Goal: Information Seeking & Learning: Learn about a topic

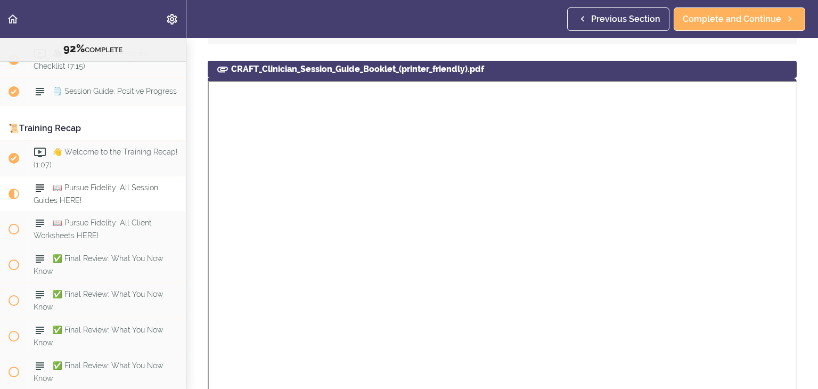
scroll to position [1268, 0]
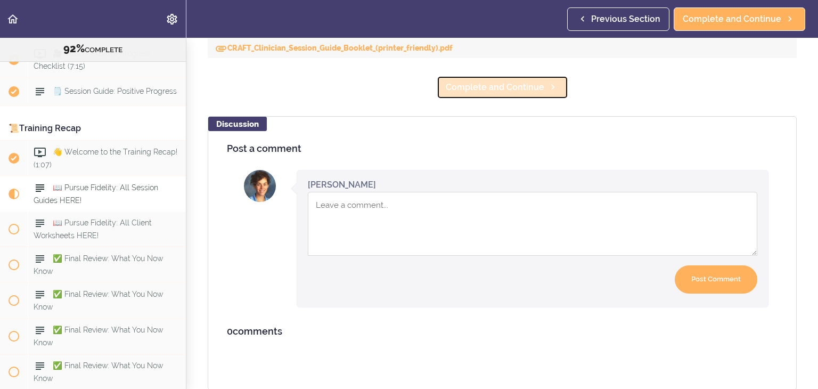
click at [522, 81] on span "Complete and Continue" at bounding box center [495, 87] width 98 height 13
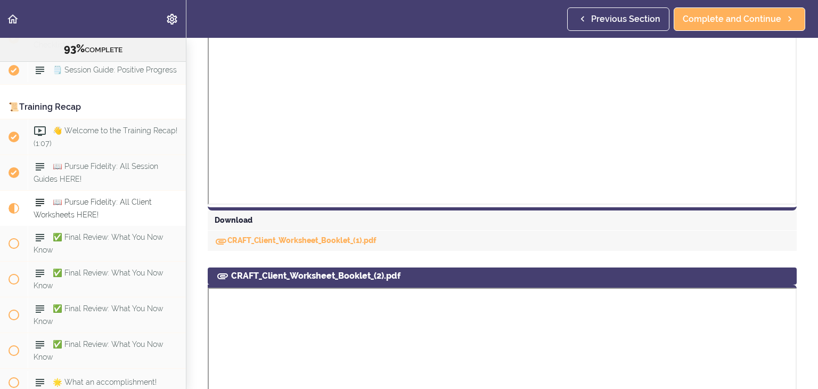
scroll to position [938, 0]
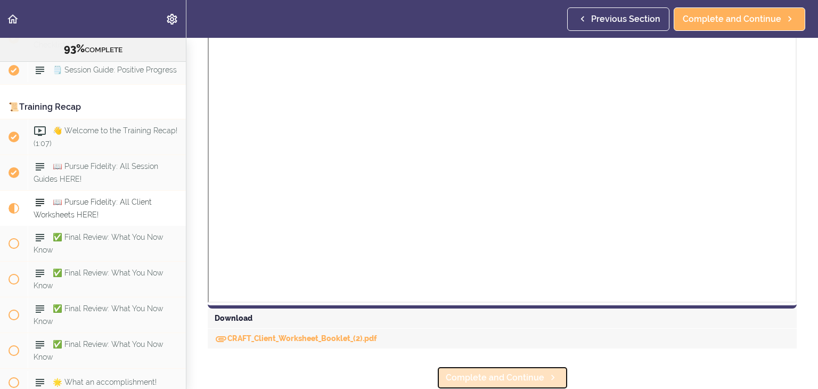
click at [529, 383] on link "Complete and Continue" at bounding box center [502, 377] width 131 height 23
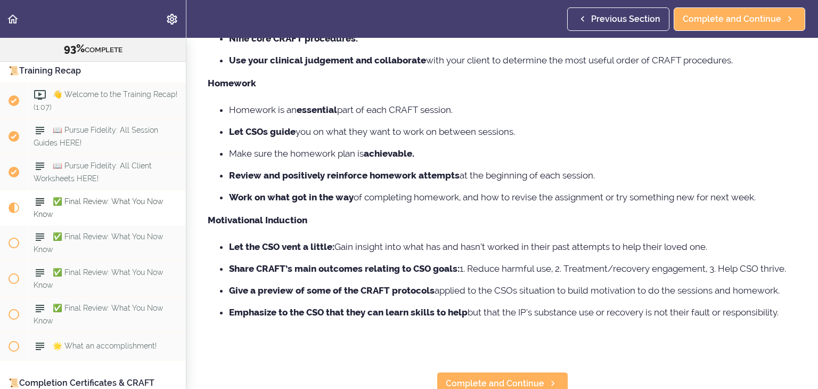
scroll to position [213, 0]
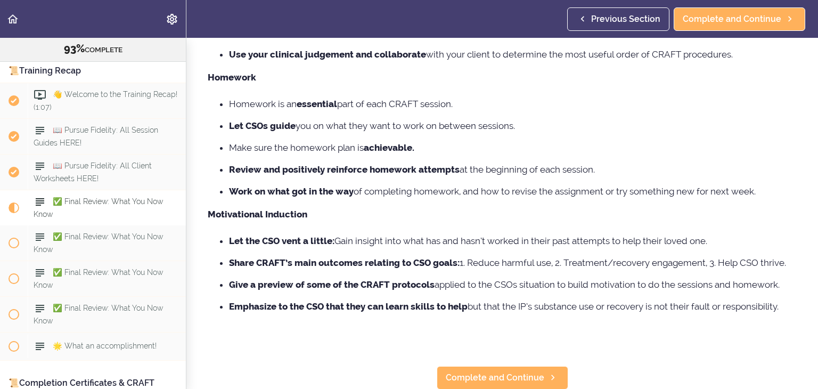
click at [480, 324] on p at bounding box center [502, 329] width 589 height 16
click at [496, 380] on span "Complete and Continue" at bounding box center [495, 377] width 98 height 13
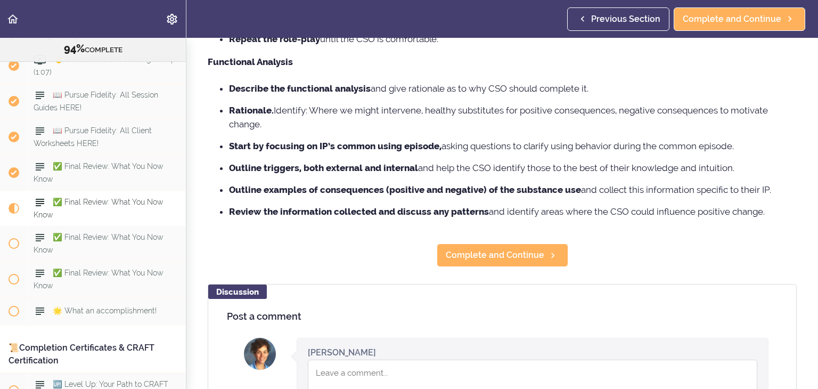
scroll to position [520, 0]
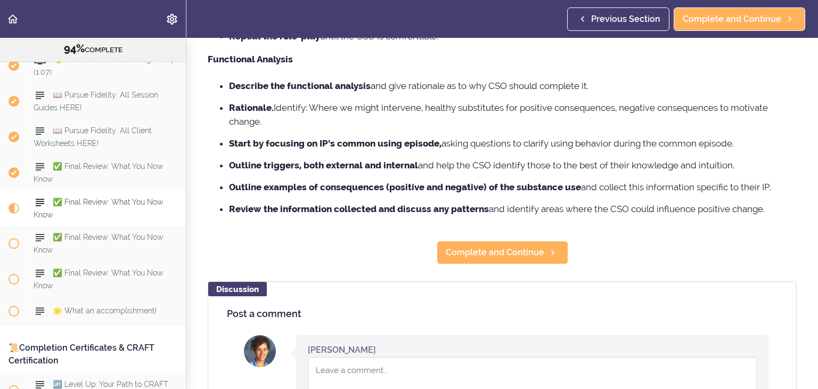
click at [507, 203] on li "Review the information collected and discuss any patterns and identify areas wh…" at bounding box center [512, 209] width 567 height 14
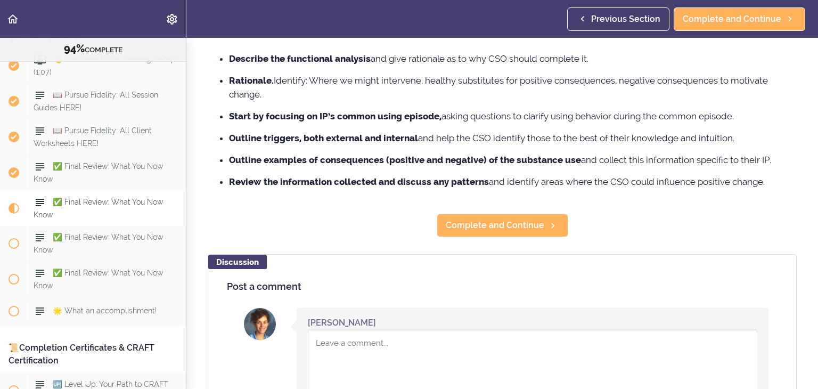
scroll to position [549, 0]
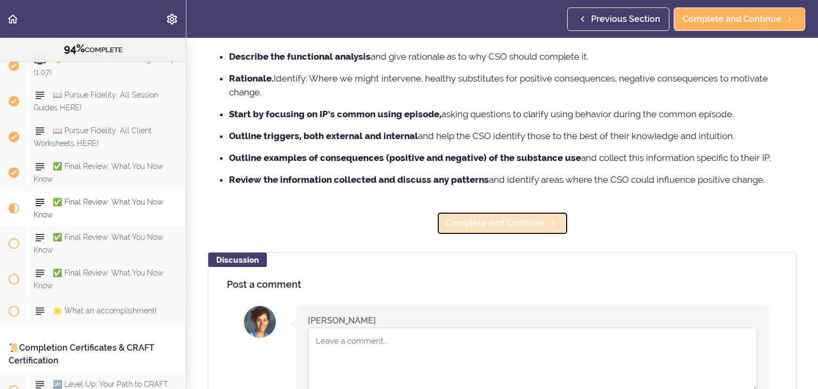
click at [483, 225] on span "Complete and Continue" at bounding box center [495, 223] width 98 height 13
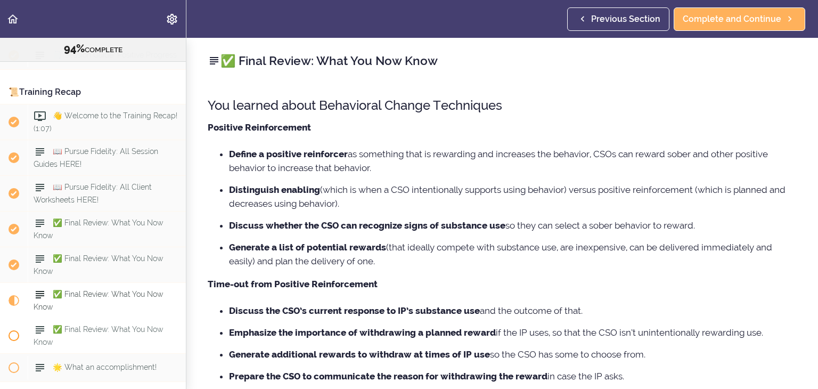
scroll to position [7450, 0]
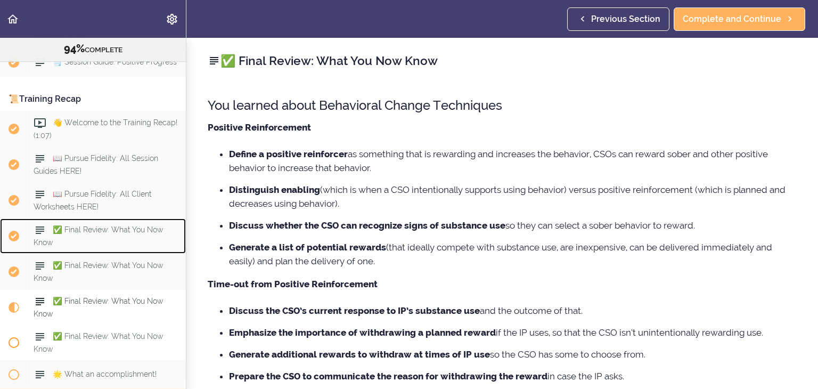
click at [99, 218] on div "✅ Final Review: What You Now Know" at bounding box center [107, 235] width 158 height 35
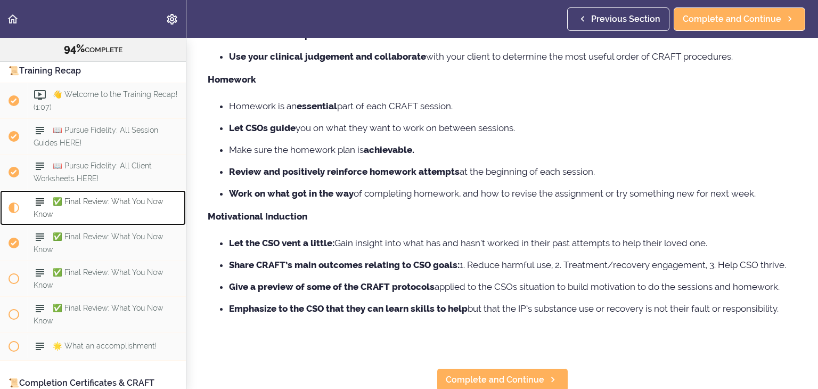
scroll to position [213, 0]
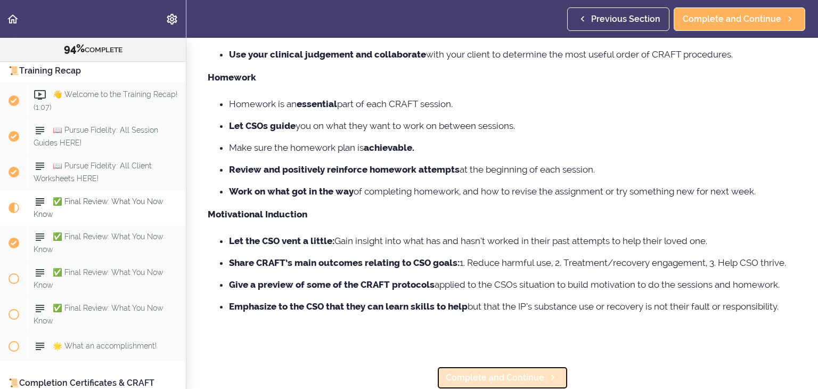
click at [491, 380] on span "Complete and Continue" at bounding box center [495, 377] width 98 height 13
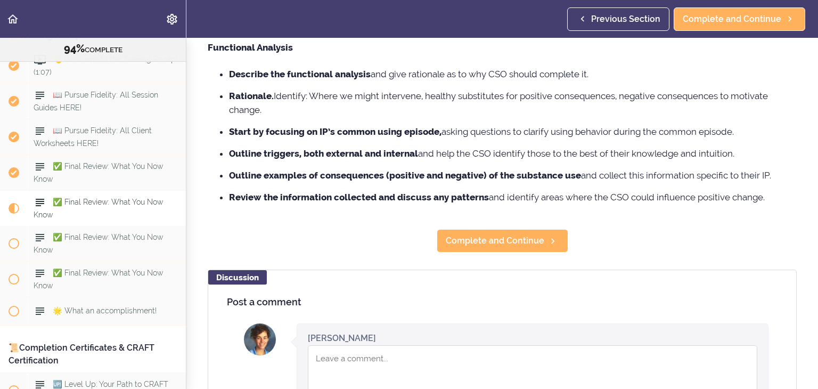
scroll to position [536, 0]
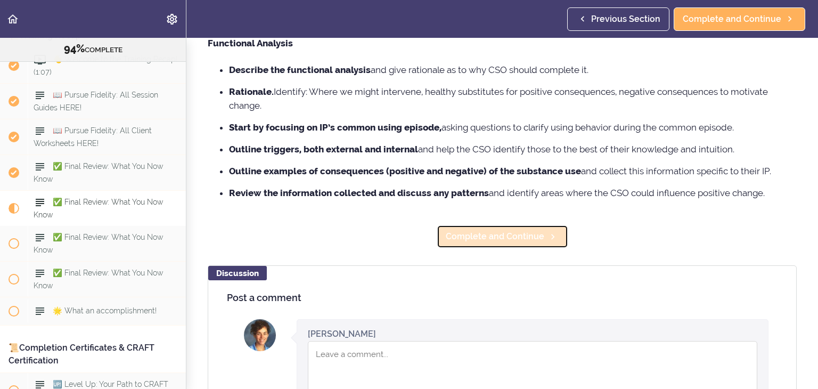
click at [481, 233] on span "Complete and Continue" at bounding box center [495, 236] width 98 height 13
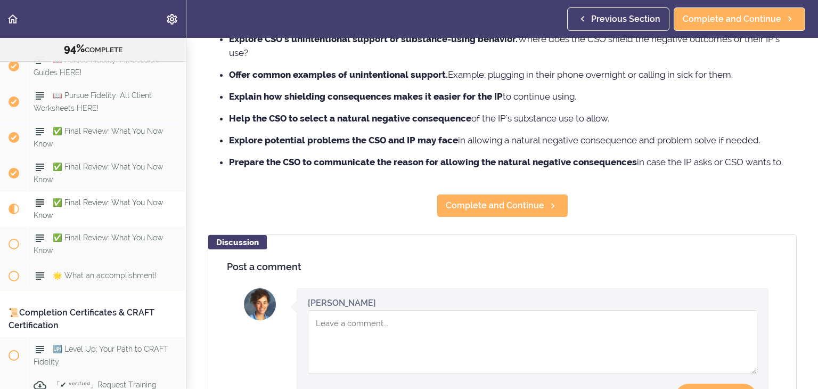
scroll to position [539, 0]
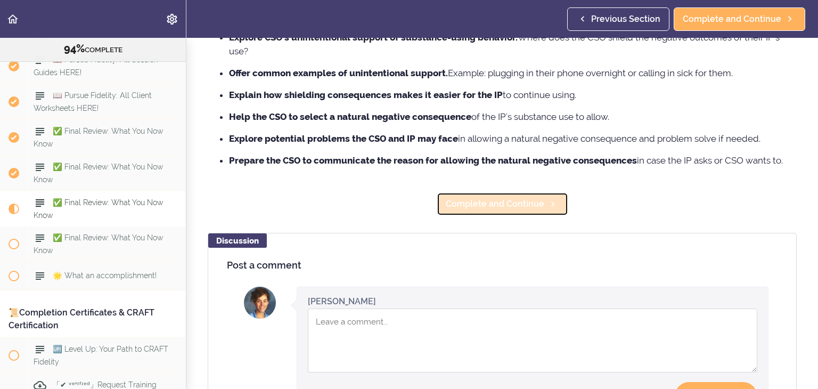
click at [476, 213] on link "Complete and Continue" at bounding box center [502, 203] width 131 height 23
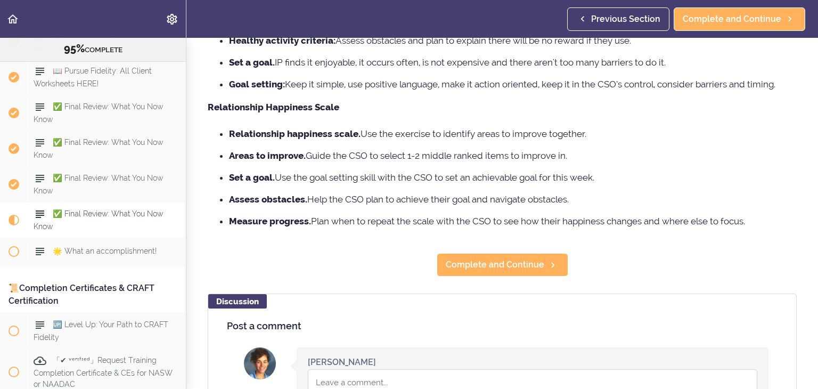
scroll to position [381, 0]
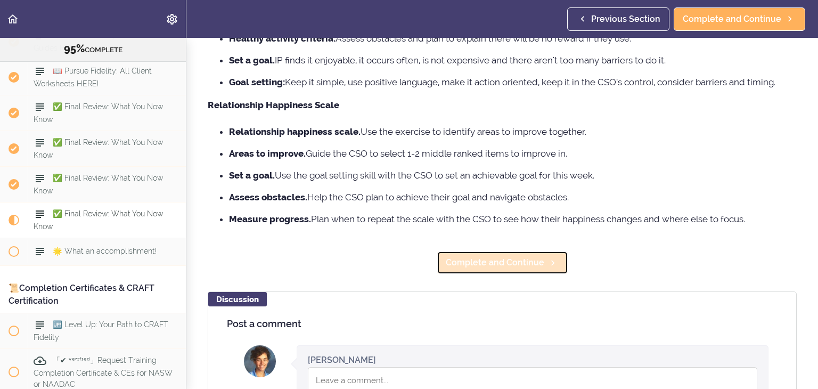
click at [500, 267] on span "Complete and Continue" at bounding box center [495, 262] width 98 height 13
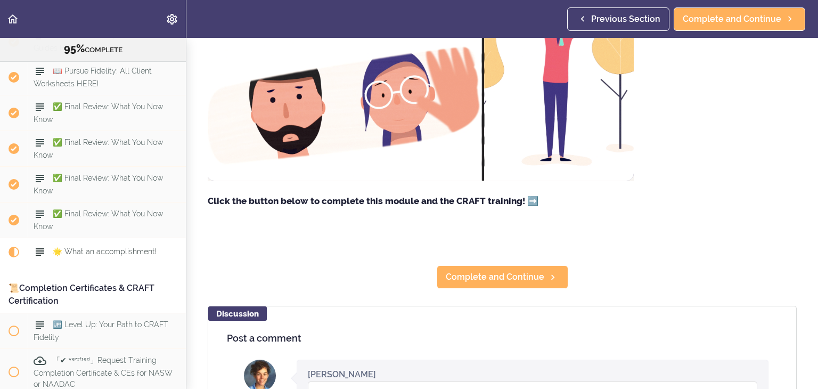
scroll to position [188, 0]
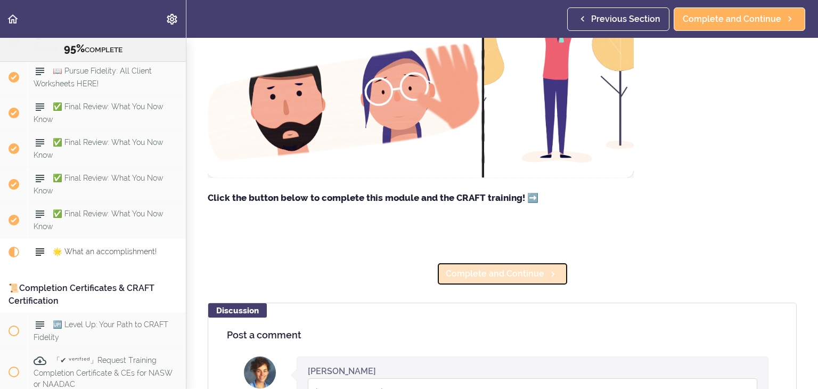
click at [470, 279] on span "Complete and Continue" at bounding box center [495, 273] width 98 height 13
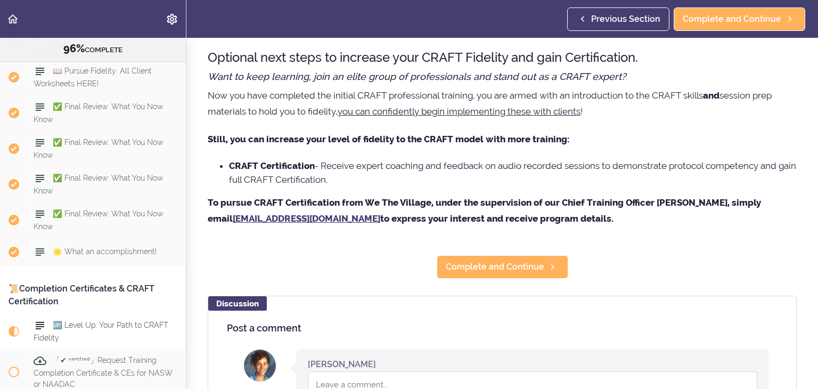
scroll to position [48, 0]
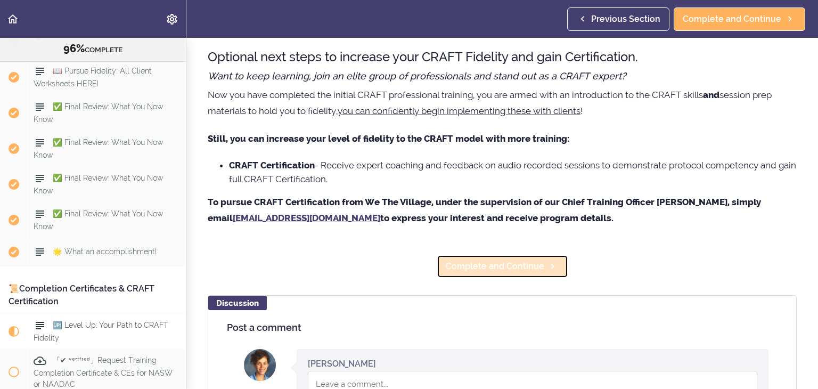
click at [468, 261] on span "Complete and Continue" at bounding box center [495, 266] width 98 height 13
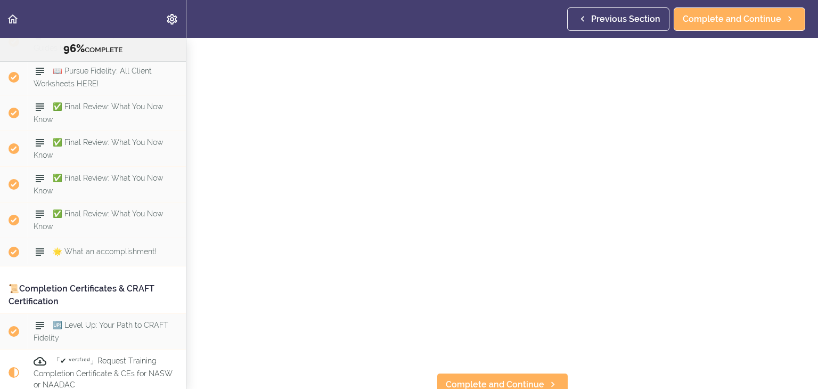
scroll to position [183, 0]
click at [460, 368] on link "Complete and Continue" at bounding box center [502, 376] width 131 height 23
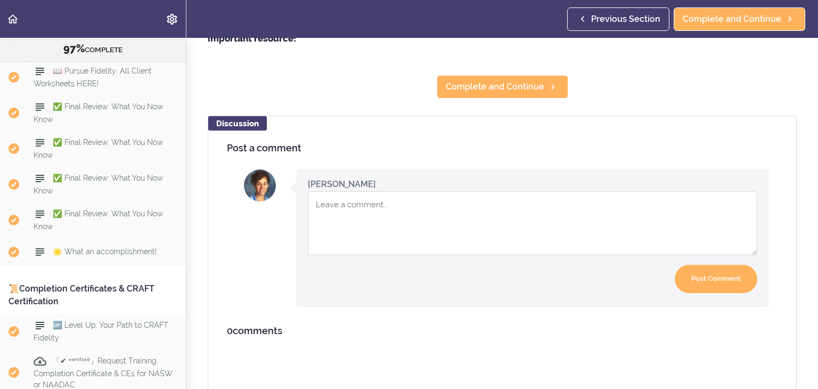
click at [444, 216] on textarea "Comment box" at bounding box center [532, 223] width 449 height 64
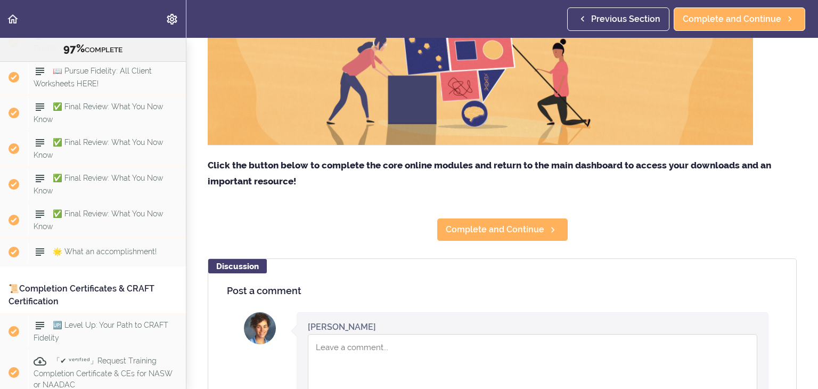
scroll to position [283, 0]
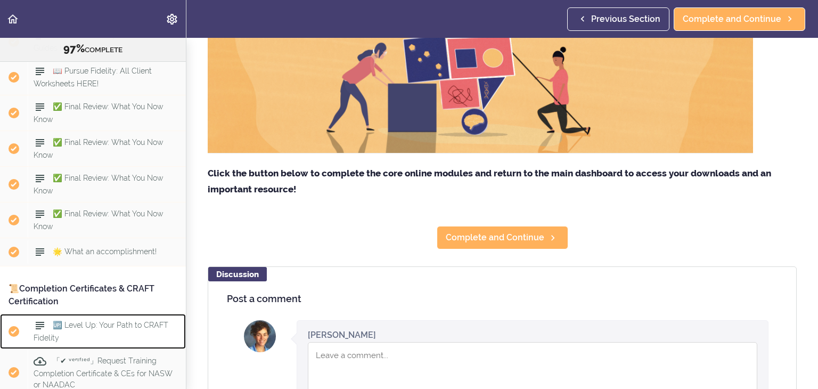
click at [109, 314] on div "🆙 Level Up: Your Path to CRAFT Fidelity" at bounding box center [107, 331] width 158 height 35
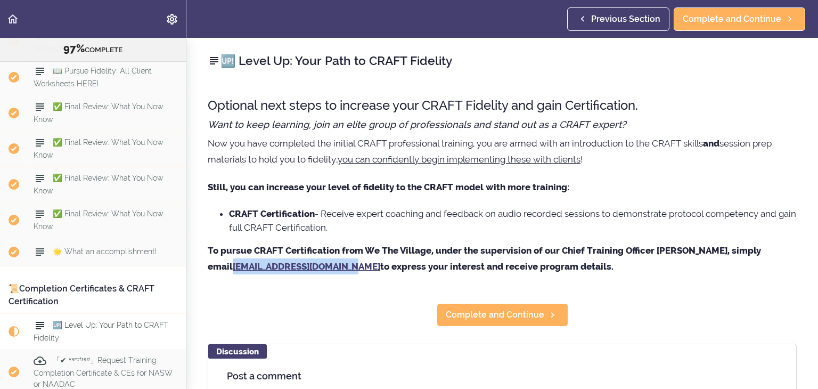
drag, startPoint x: 347, startPoint y: 266, endPoint x: 234, endPoint y: 269, distance: 112.9
click at [234, 269] on p "To pursue CRAFT Certification from We The Village, under the supervision of our…" at bounding box center [502, 258] width 589 height 32
copy strong "training@wethevillage.co"
click at [489, 318] on span "Complete and Continue" at bounding box center [495, 314] width 98 height 13
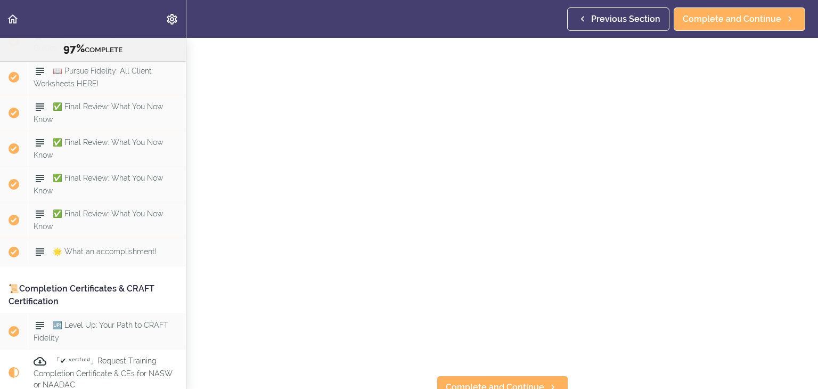
scroll to position [183, 0]
click at [474, 375] on span "Complete and Continue" at bounding box center [495, 377] width 98 height 13
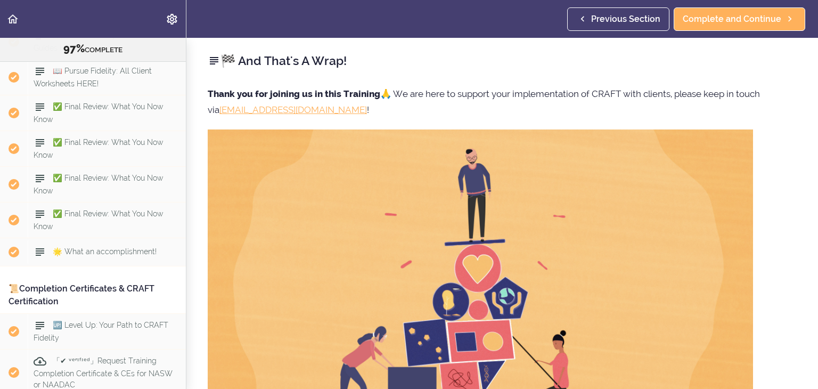
scroll to position [434, 0]
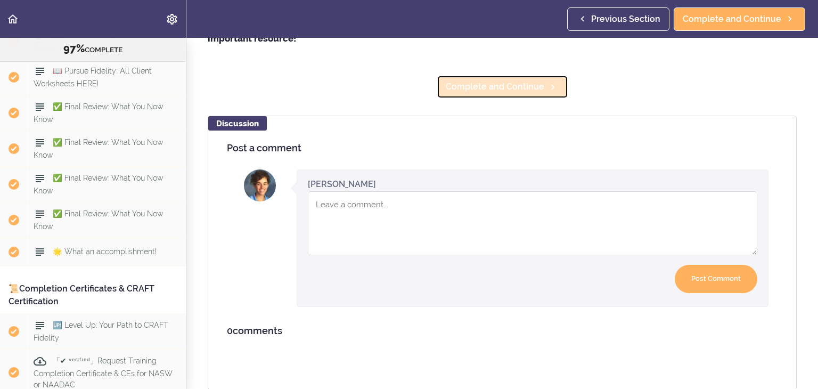
click at [537, 87] on span "Complete and Continue" at bounding box center [495, 86] width 98 height 13
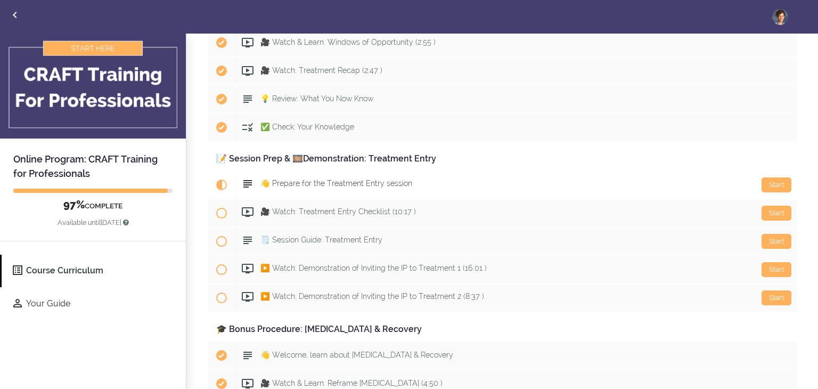
scroll to position [5323, 0]
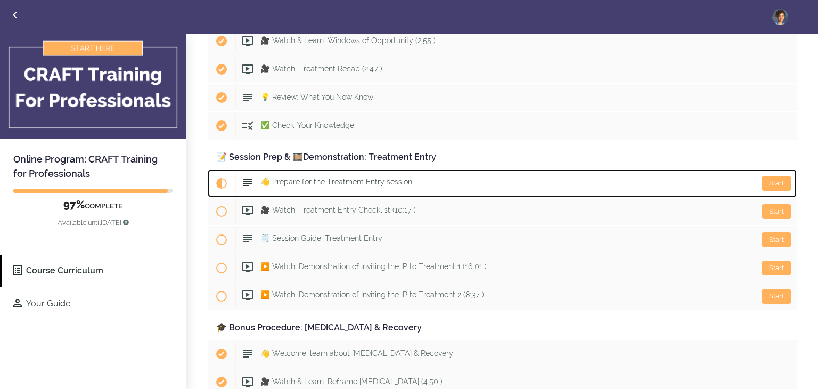
click at [351, 177] on span "👋 Prepare for the Treatment Entry session" at bounding box center [336, 181] width 152 height 9
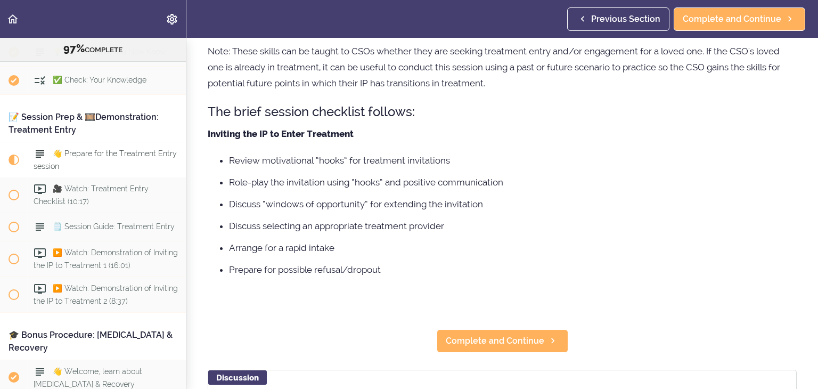
scroll to position [120, 0]
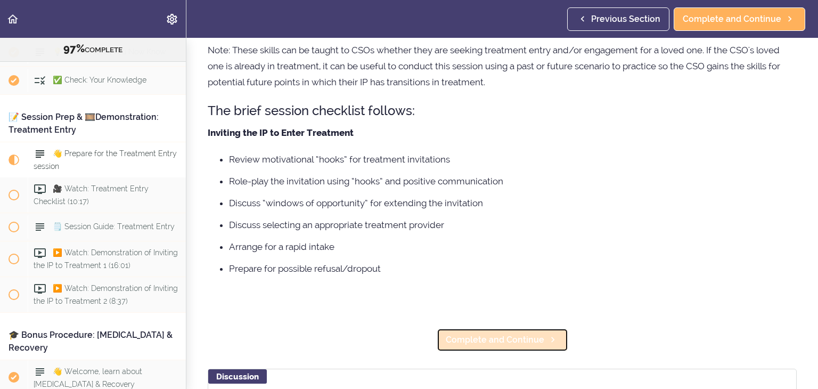
click at [482, 348] on link "Complete and Continue" at bounding box center [502, 339] width 131 height 23
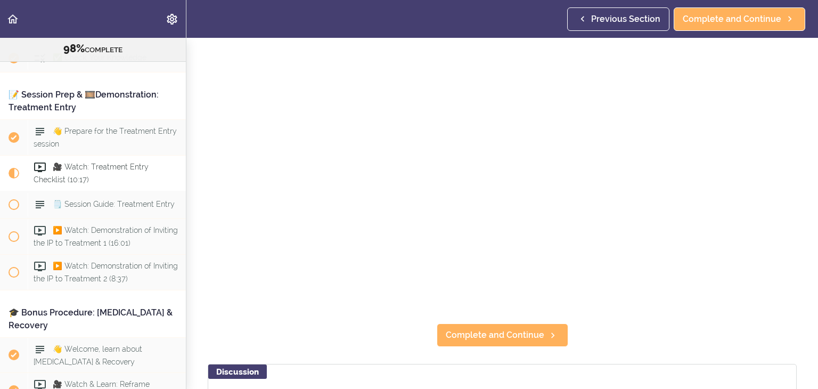
scroll to position [113, 0]
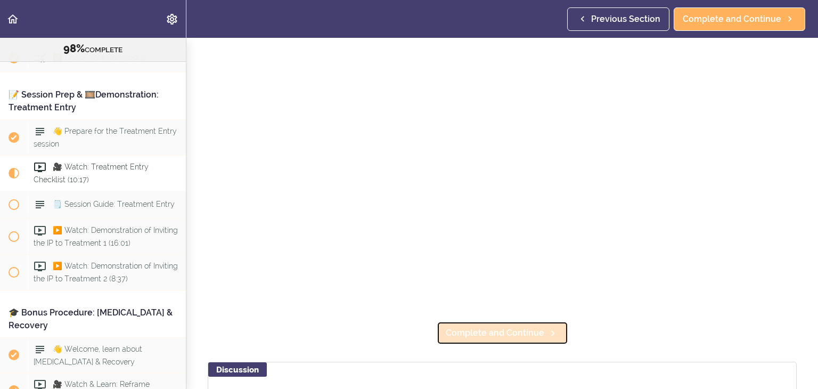
click at [481, 333] on span "Complete and Continue" at bounding box center [495, 332] width 98 height 13
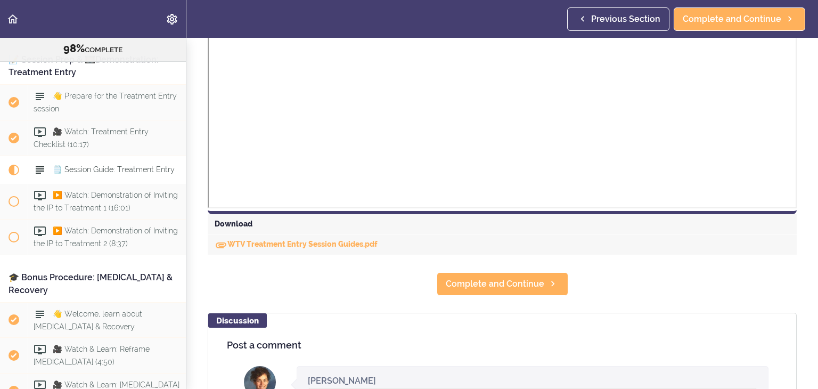
scroll to position [456, 0]
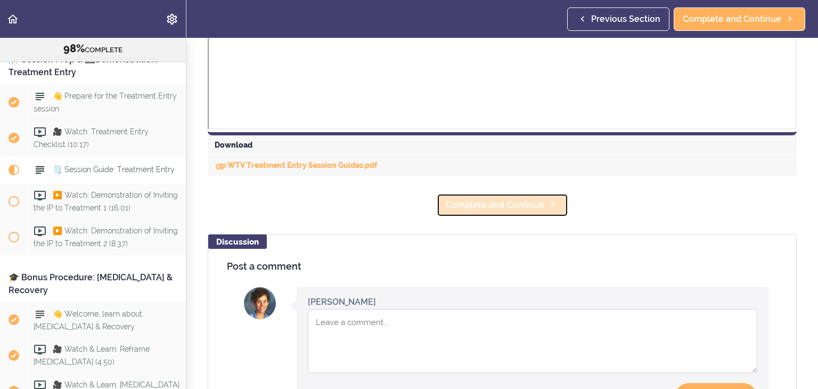
click at [511, 202] on span "Complete and Continue" at bounding box center [495, 205] width 98 height 13
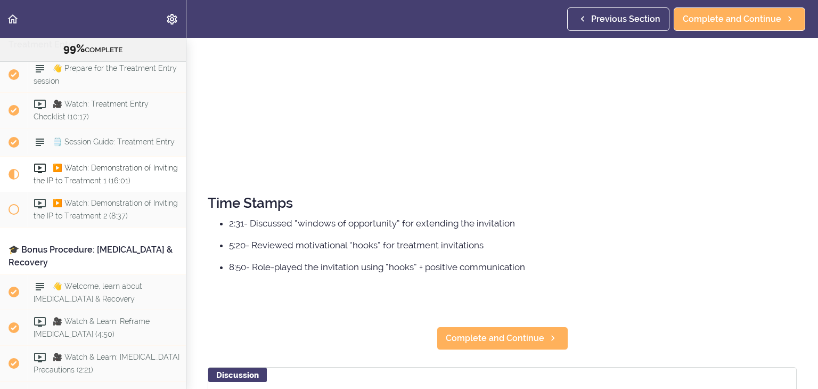
scroll to position [366, 0]
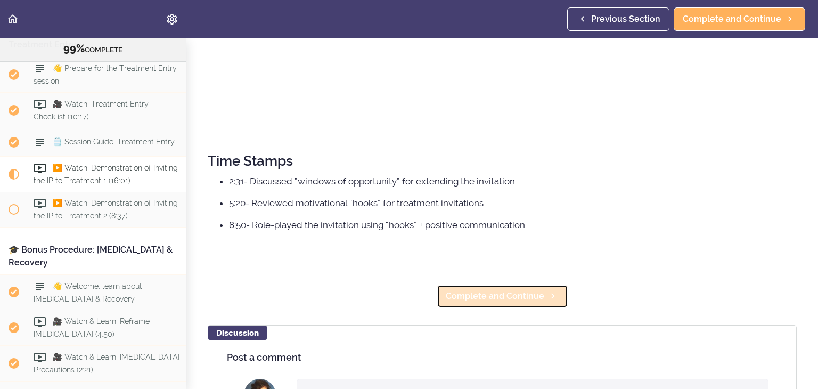
click at [492, 291] on span "Complete and Continue" at bounding box center [495, 296] width 98 height 13
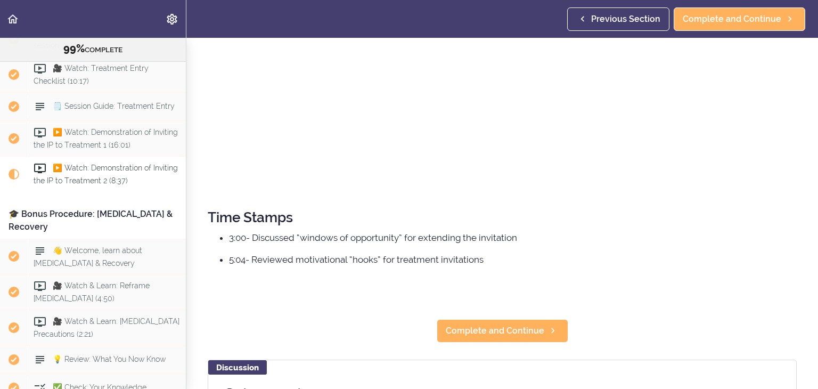
scroll to position [310, 0]
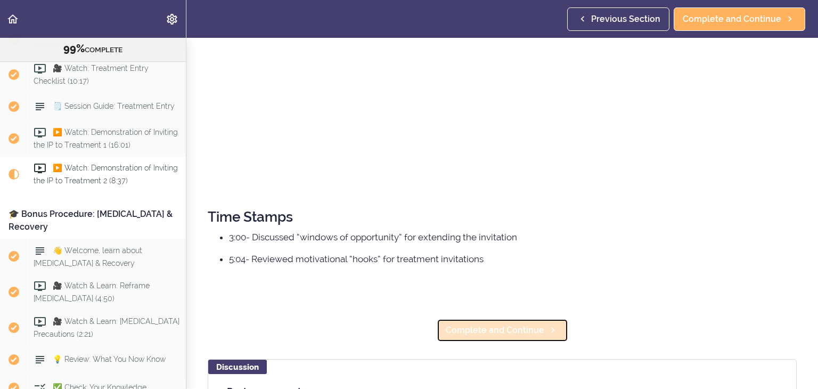
click at [490, 330] on span "Complete and Continue" at bounding box center [495, 330] width 98 height 13
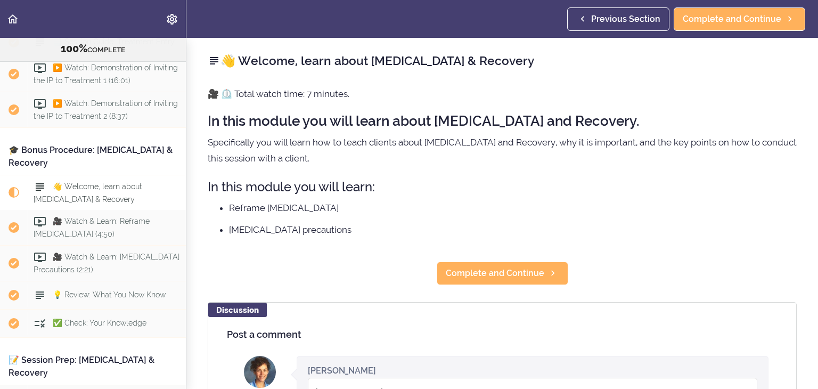
scroll to position [6636, 0]
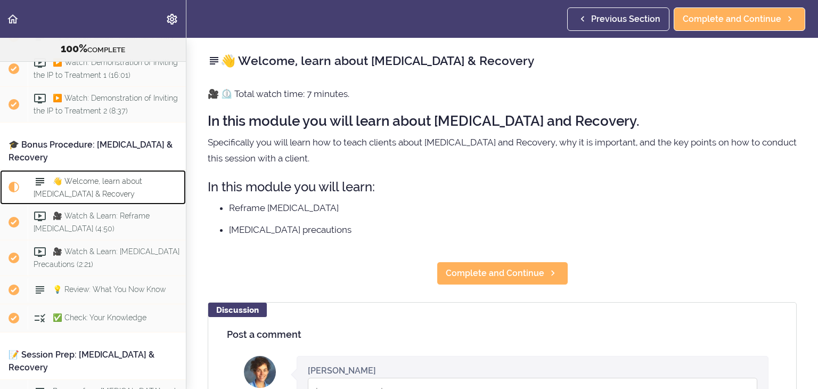
click at [116, 170] on div "👋 Welcome, learn about [MEDICAL_DATA] & Recovery" at bounding box center [107, 187] width 158 height 35
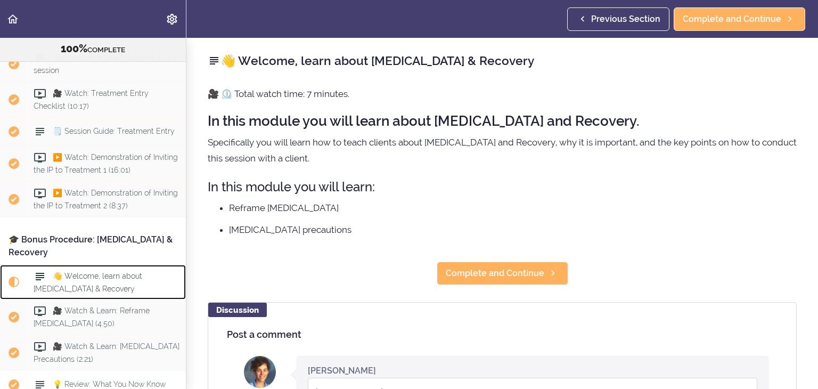
scroll to position [6540, 0]
click at [102, 273] on span "👋 Welcome, learn about [MEDICAL_DATA] & Recovery" at bounding box center [88, 283] width 109 height 21
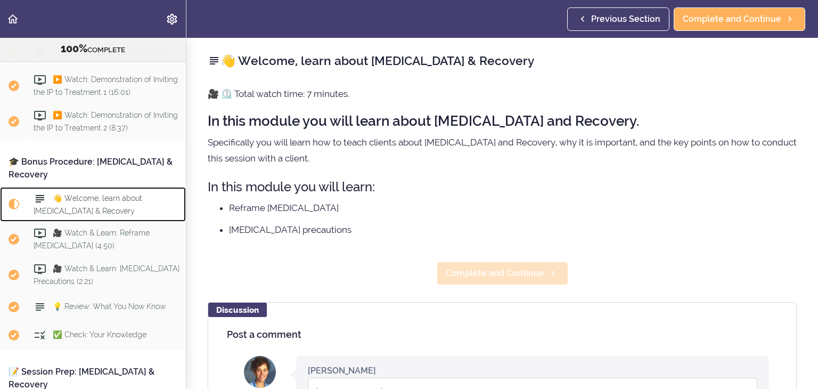
scroll to position [6636, 0]
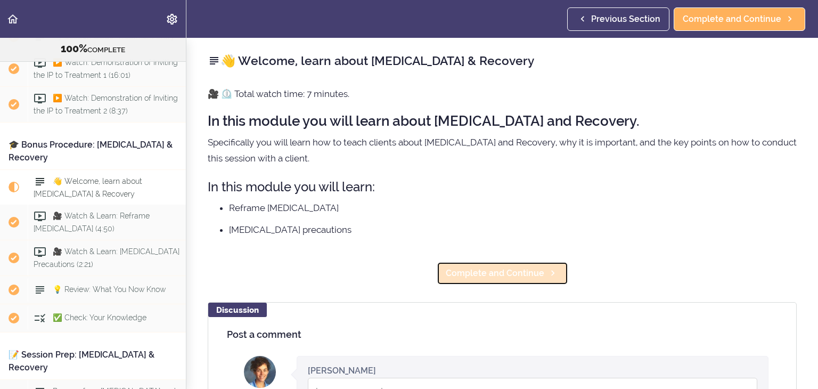
click at [518, 278] on span "Complete and Continue" at bounding box center [495, 273] width 98 height 13
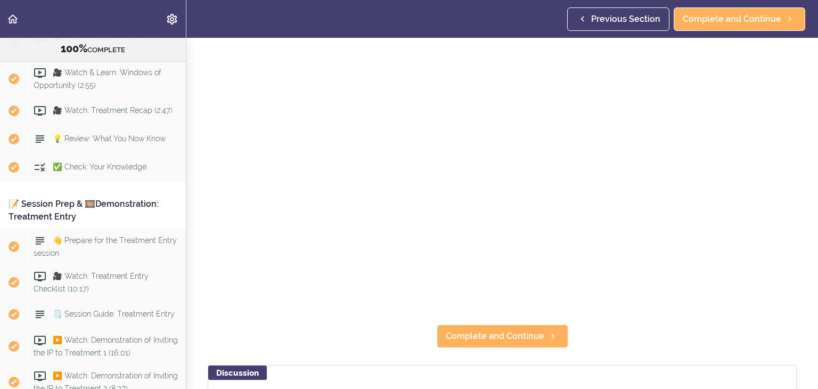
scroll to position [6358, 0]
click at [127, 272] on span "🎥 Watch: Treatment Entry Checklist (10:17)" at bounding box center [91, 282] width 115 height 21
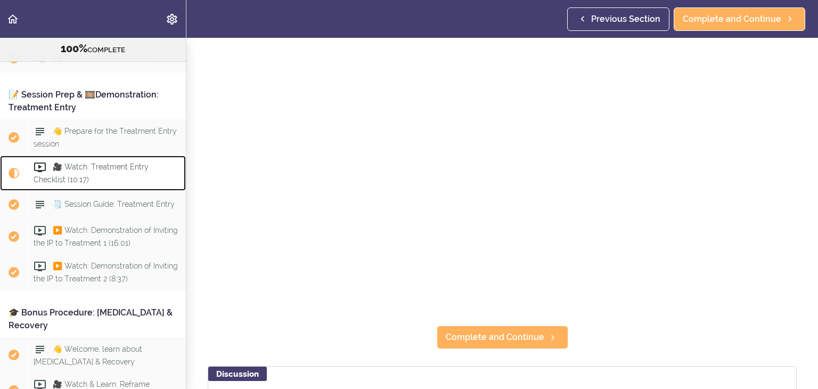
scroll to position [359, 0]
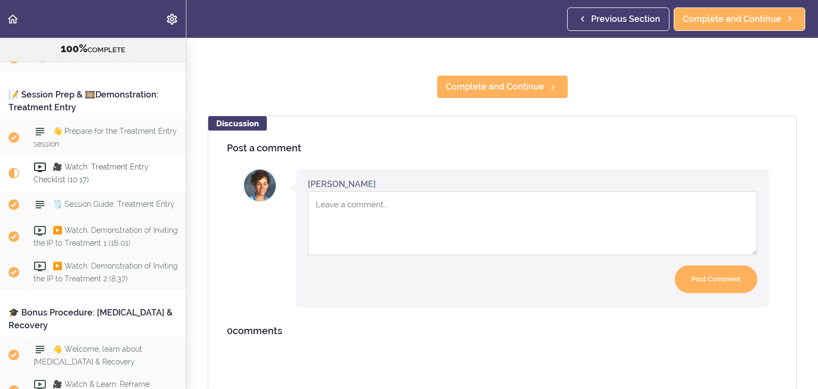
click at [498, 99] on section "Online Program: CRAFT Training for Professionals 100% COMPLETE 📜Introduction to…" at bounding box center [409, 213] width 818 height 351
click at [504, 92] on span "Complete and Continue" at bounding box center [495, 86] width 98 height 13
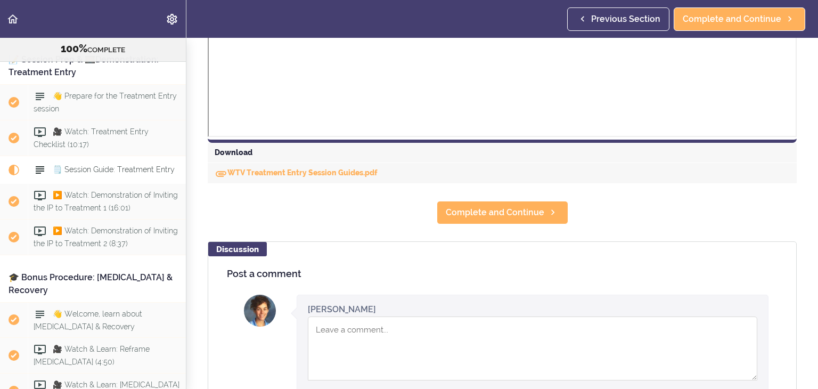
scroll to position [451, 0]
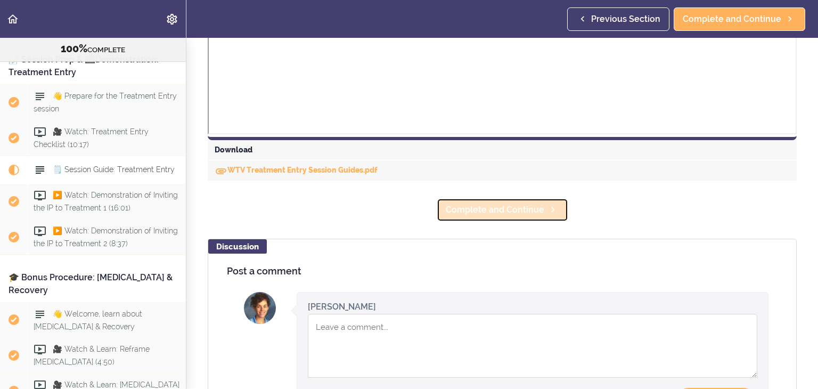
click at [494, 208] on span "Complete and Continue" at bounding box center [495, 209] width 98 height 13
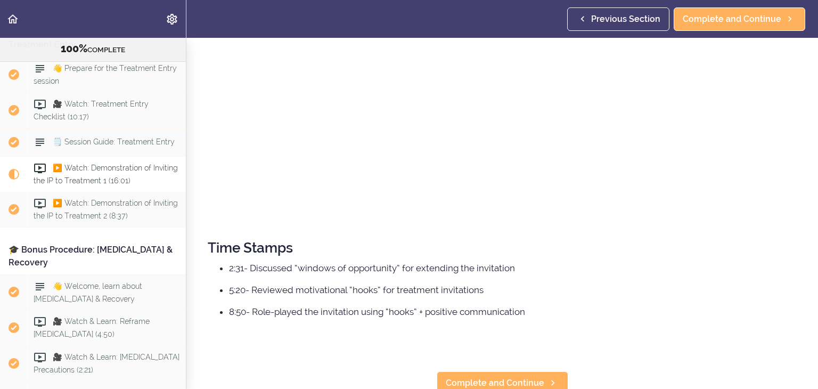
scroll to position [287, 0]
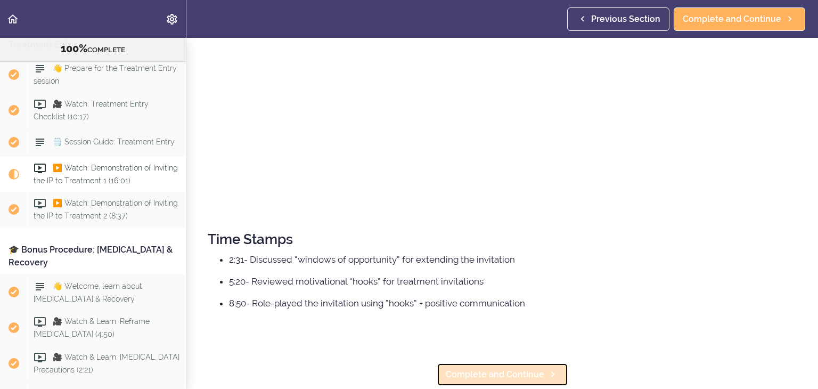
click at [496, 373] on span "Complete and Continue" at bounding box center [495, 374] width 98 height 13
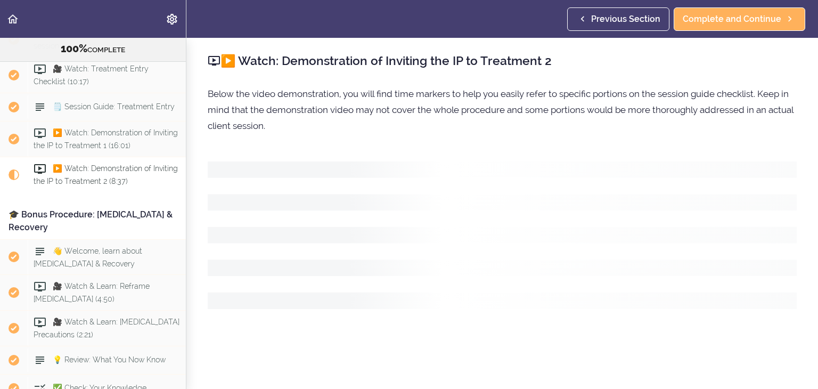
scroll to position [6567, 0]
